Goal: Task Accomplishment & Management: Complete application form

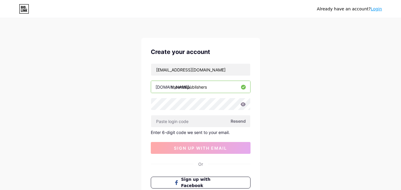
click at [193, 123] on input "text" at bounding box center [200, 122] width 99 height 12
paste input "491310"
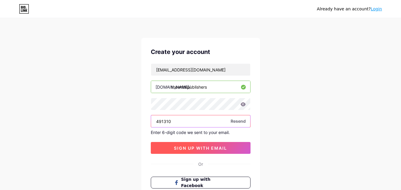
type input "491310"
click at [198, 147] on span "sign up with email" at bounding box center [200, 148] width 53 height 5
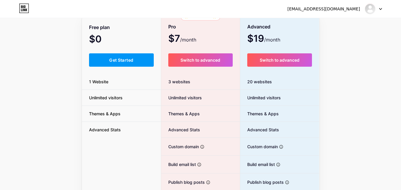
scroll to position [12, 0]
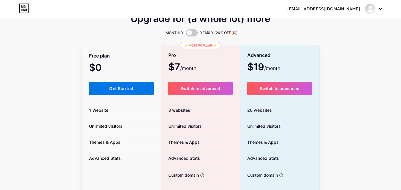
click at [112, 82] on button "Get Started" at bounding box center [121, 88] width 65 height 13
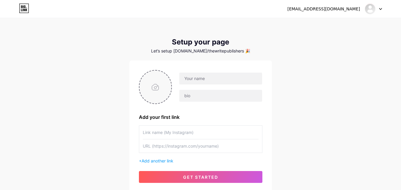
click at [156, 92] on input "file" at bounding box center [156, 87] width 32 height 33
type input "C:\fakepath\2.PNG"
click at [212, 86] on div at bounding box center [217, 87] width 90 height 30
click at [215, 83] on input "text" at bounding box center [220, 79] width 83 height 12
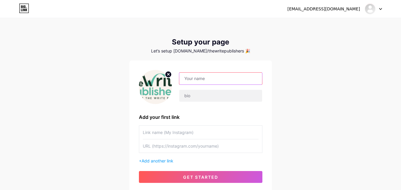
type input "[EMAIL_ADDRESS][DOMAIN_NAME]"
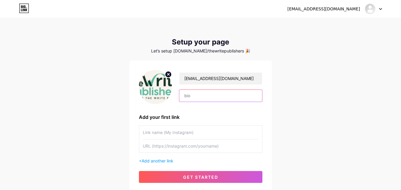
click at [205, 94] on input "text" at bounding box center [220, 96] width 83 height 12
click at [212, 97] on input "text" at bounding box center [220, 96] width 83 height 12
paste input "We are a full-service publishing and content creation company, specializing in …"
type input "We are a full-service publishing and content creation company, specializing in …"
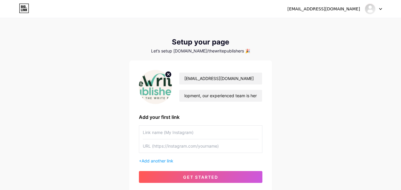
click at [167, 132] on input "text" at bounding box center [201, 132] width 116 height 13
click at [179, 136] on input "text" at bounding box center [201, 132] width 116 height 13
paste input "[URL][DOMAIN_NAME]"
type input "[URL][DOMAIN_NAME]"
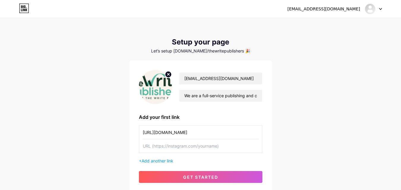
click at [180, 149] on input "text" at bounding box center [201, 146] width 116 height 13
click at [158, 160] on span "Add another link" at bounding box center [158, 161] width 32 height 5
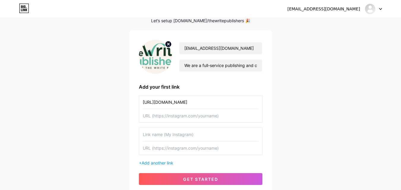
scroll to position [59, 0]
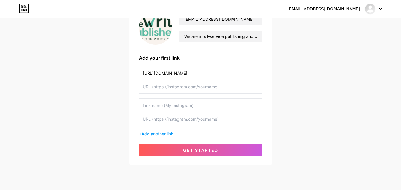
click at [191, 99] on div at bounding box center [201, 113] width 124 height 28
click at [186, 106] on input "text" at bounding box center [201, 105] width 116 height 13
click at [181, 75] on input "[URL][DOMAIN_NAME]" at bounding box center [201, 73] width 116 height 13
click at [216, 74] on input "[URL][DOMAIN_NAME]" at bounding box center [201, 73] width 116 height 13
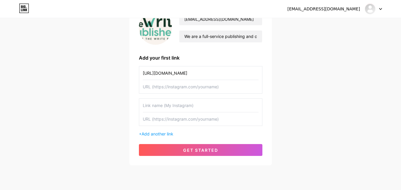
click at [186, 108] on input "text" at bounding box center [201, 105] width 116 height 13
paste input "thewritepublishers"
type input "thewritepublishers"
click at [200, 74] on input "[URL][DOMAIN_NAME]" at bounding box center [201, 73] width 116 height 13
click at [176, 125] on input "text" at bounding box center [201, 119] width 116 height 13
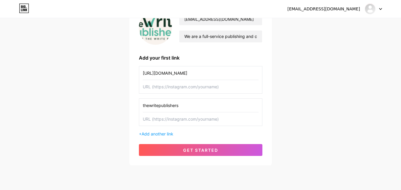
paste input "[URL][DOMAIN_NAME]"
type input "[URL][DOMAIN_NAME]"
click at [217, 72] on input "[URL][DOMAIN_NAME]" at bounding box center [201, 73] width 116 height 13
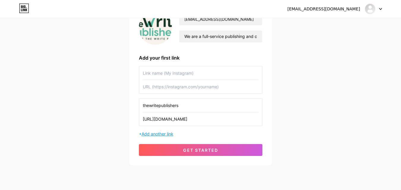
click at [160, 134] on span "Add another link" at bounding box center [158, 134] width 32 height 5
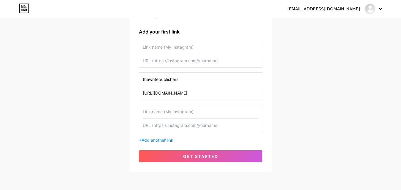
scroll to position [89, 0]
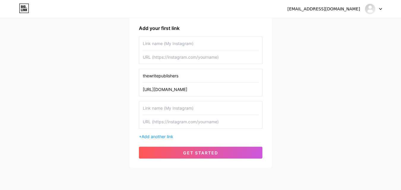
drag, startPoint x: 185, startPoint y: 154, endPoint x: 196, endPoint y: 149, distance: 12.0
click at [185, 154] on span "get started" at bounding box center [200, 153] width 35 height 5
type input "thewritepublishers"
type input "[URL][DOMAIN_NAME]"
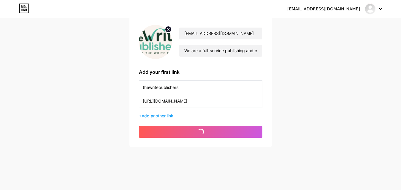
scroll to position [45, 0]
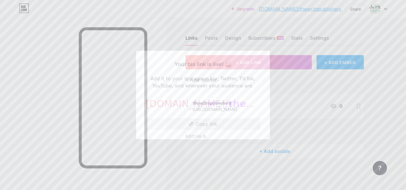
click at [234, 128] on button "Copy link" at bounding box center [202, 124] width 115 height 12
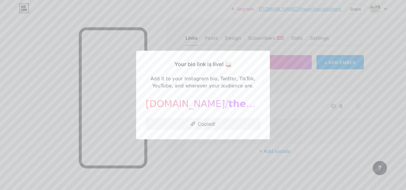
click at [316, 126] on div at bounding box center [203, 95] width 406 height 190
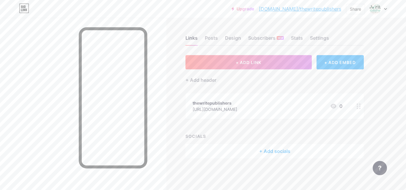
click at [281, 155] on div "+ Add socials" at bounding box center [274, 151] width 178 height 14
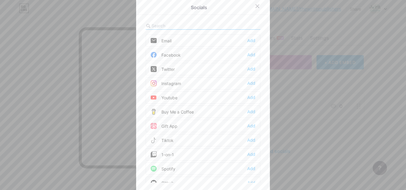
click at [174, 55] on div "Facebook" at bounding box center [166, 55] width 30 height 6
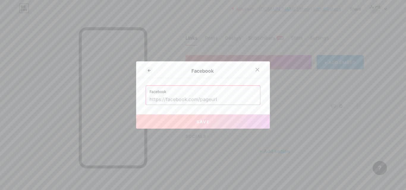
click at [185, 99] on input "text" at bounding box center [202, 100] width 107 height 10
paste input "[URL][DOMAIN_NAME]"
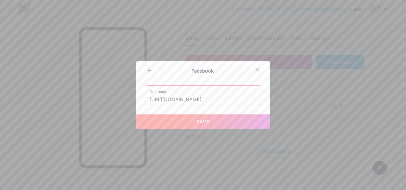
type input "[URL][DOMAIN_NAME]"
click at [182, 114] on div "Facebook Facebook [URL][DOMAIN_NAME] Save" at bounding box center [203, 94] width 134 height 67
click at [194, 110] on div "Facebook Facebook [URL][DOMAIN_NAME] Save" at bounding box center [203, 94] width 134 height 67
click at [193, 117] on button "Save" at bounding box center [203, 122] width 134 height 14
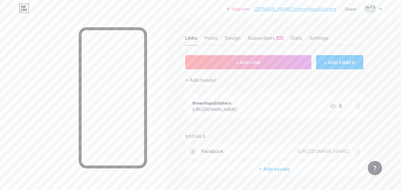
click at [274, 171] on div "+ Add socials" at bounding box center [274, 169] width 178 height 14
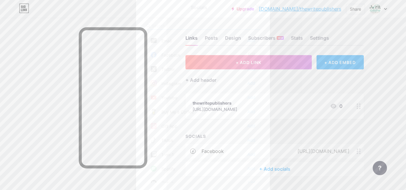
click at [188, 83] on div "Instagram Add" at bounding box center [202, 83] width 115 height 12
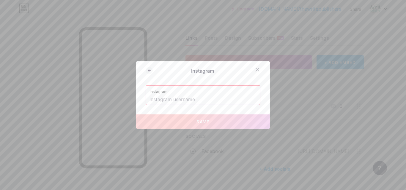
click at [203, 90] on label "Instagram" at bounding box center [202, 90] width 107 height 9
click at [211, 98] on input "text" at bounding box center [202, 100] width 107 height 10
paste input "[URL][DOMAIN_NAME]"
type input "[URL][DOMAIN_NAME]"
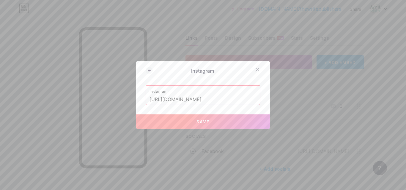
click at [197, 132] on div at bounding box center [203, 95] width 406 height 190
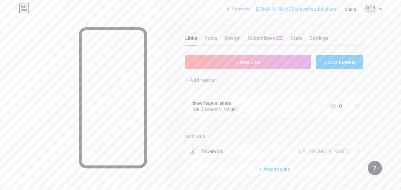
click at [204, 119] on div "+ ADD LINK + ADD EMBED + Add header thewritepublishers [URL][DOMAIN_NAME] 0 SOC…" at bounding box center [274, 115] width 178 height 121
click at [259, 164] on div "+ Add socials" at bounding box center [274, 169] width 178 height 14
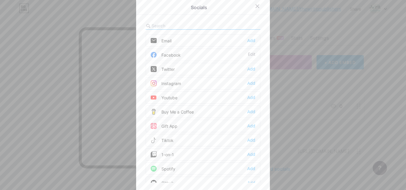
click at [183, 82] on div "Instagram Add" at bounding box center [202, 83] width 115 height 12
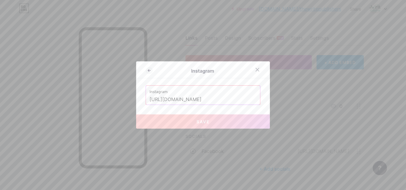
click at [188, 123] on button "Save" at bounding box center [203, 122] width 134 height 14
click at [223, 100] on input "[URL][DOMAIN_NAME]" at bounding box center [202, 100] width 107 height 10
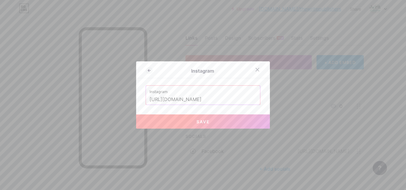
click at [225, 122] on button "Save" at bounding box center [203, 122] width 134 height 14
type input "[URL][DOMAIN_NAME][DOMAIN_NAME]"
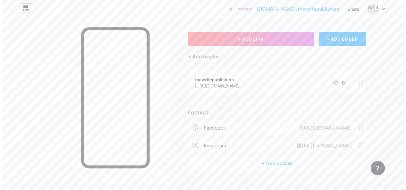
scroll to position [33, 0]
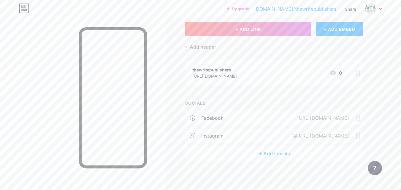
click at [271, 153] on div "+ Add socials" at bounding box center [274, 154] width 178 height 14
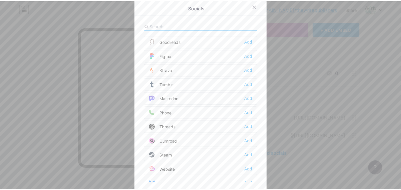
scroll to position [536, 0]
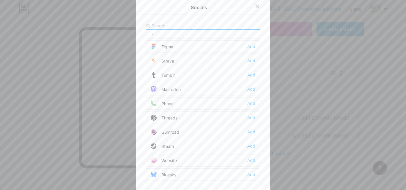
click at [181, 158] on div "Website Add" at bounding box center [202, 160] width 115 height 12
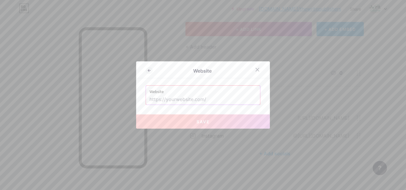
click at [200, 99] on input "text" at bounding box center [202, 100] width 107 height 10
paste input "[URL][DOMAIN_NAME]"
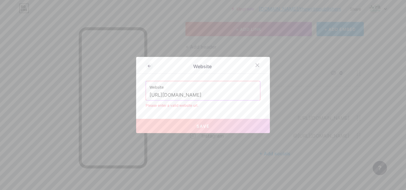
click at [190, 97] on input "[URL][DOMAIN_NAME]" at bounding box center [202, 95] width 107 height 10
paste input "text"
type input "[URL][DOMAIN_NAME]"
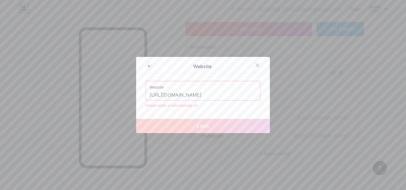
click at [196, 126] on span "Save" at bounding box center [202, 126] width 13 height 5
click at [214, 97] on input "[URL][DOMAIN_NAME]" at bounding box center [202, 95] width 107 height 10
paste input "[URL][DOMAIN_NAME]"
click at [206, 123] on button "Save" at bounding box center [203, 126] width 134 height 14
drag, startPoint x: 227, startPoint y: 93, endPoint x: 284, endPoint y: 94, distance: 57.0
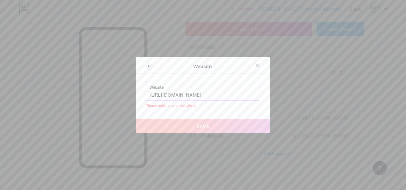
click at [284, 94] on div "Website Website [URL][DOMAIN_NAME] Please enter a valid website url. Save" at bounding box center [203, 95] width 406 height 190
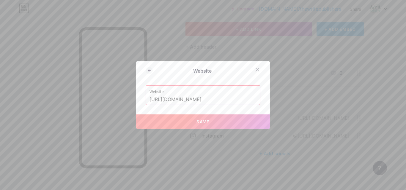
paste input "/book-publishing/"
type input "[URL][DOMAIN_NAME]"
click at [198, 121] on button "Save" at bounding box center [203, 122] width 134 height 14
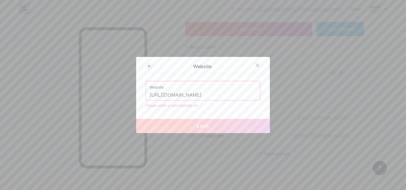
drag, startPoint x: 212, startPoint y: 98, endPoint x: 284, endPoint y: 97, distance: 72.2
click at [284, 97] on div "Website Website [URL][DOMAIN_NAME] Please enter a valid website url. Save" at bounding box center [203, 95] width 406 height 190
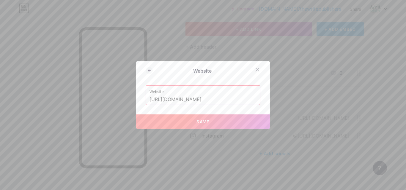
type input "[URL][DOMAIN_NAME]"
click at [198, 121] on span "Save" at bounding box center [202, 121] width 13 height 5
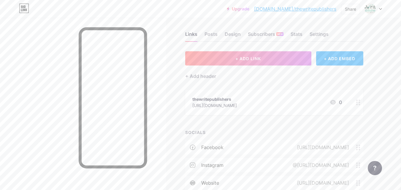
scroll to position [0, 0]
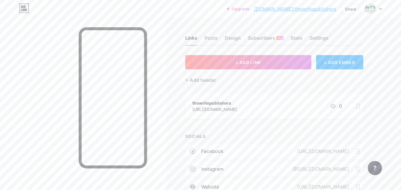
click at [316, 10] on link "[DOMAIN_NAME]/thewritepublishers" at bounding box center [295, 8] width 82 height 7
click at [379, 11] on div at bounding box center [373, 9] width 17 height 11
